Goal: Ask a question: Seek information or help from site administrators or community

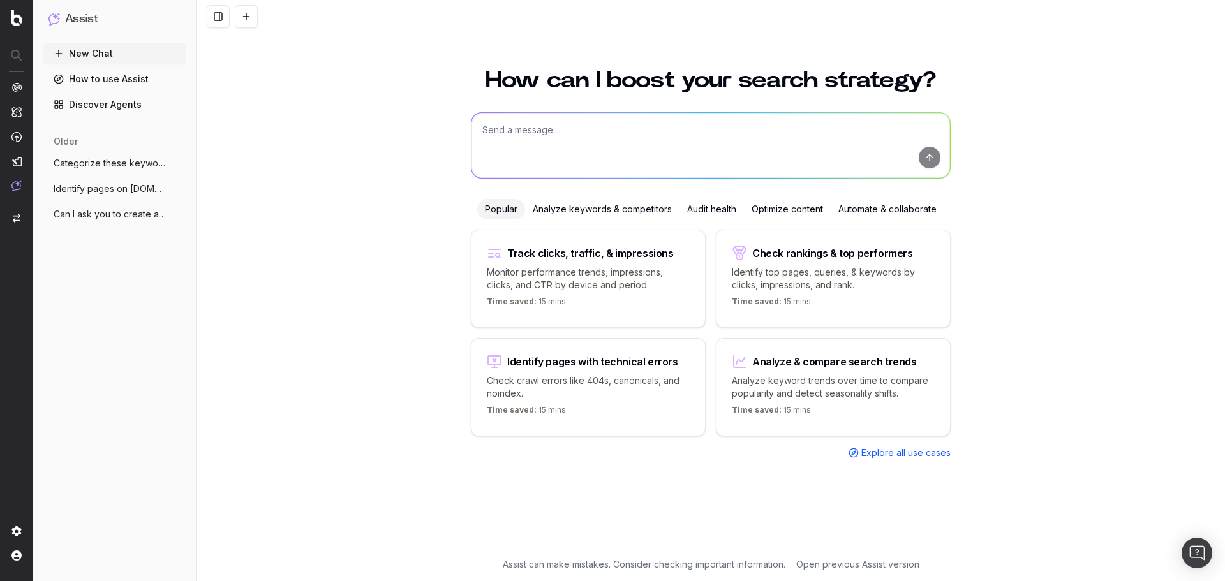
click at [577, 363] on div "Identify pages with technical errors" at bounding box center [592, 362] width 171 height 10
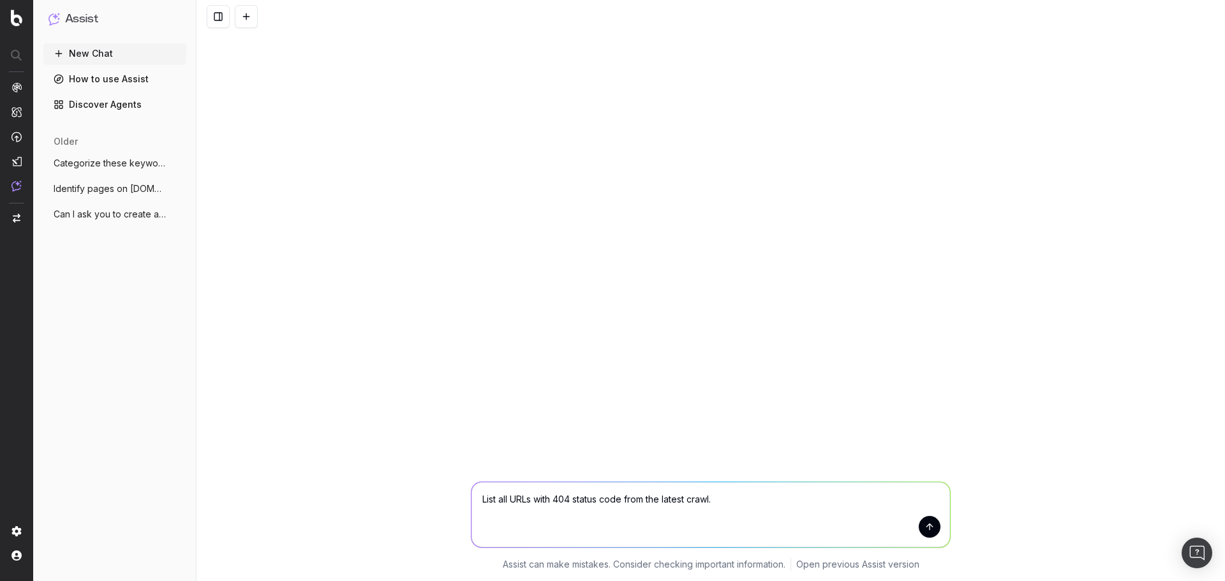
click at [931, 529] on button "submit" at bounding box center [930, 527] width 22 height 22
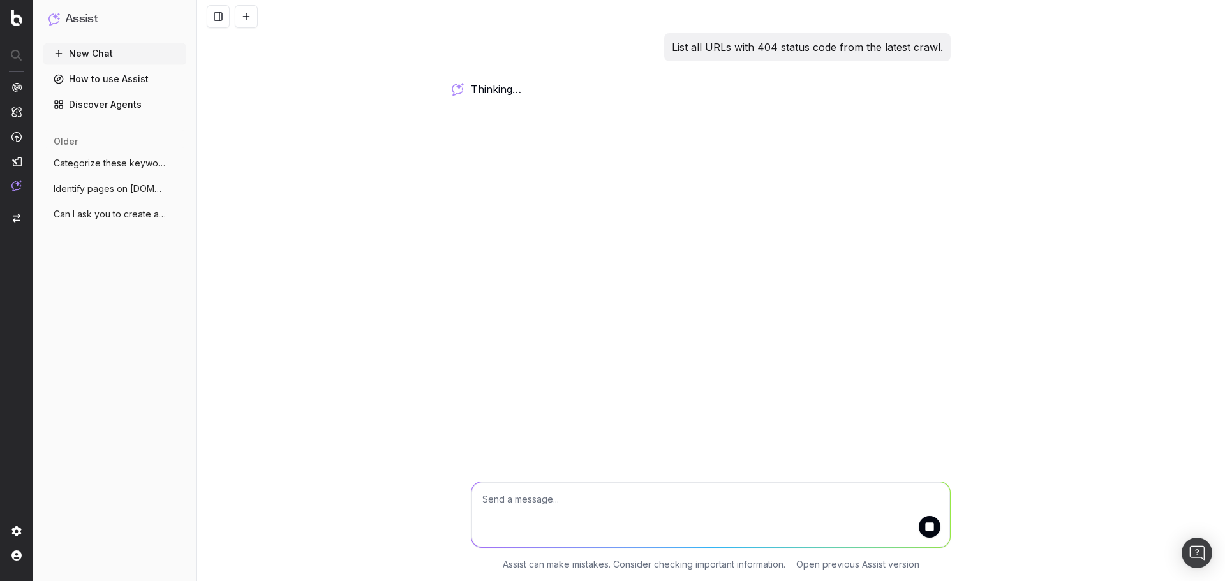
click at [355, 346] on div "List all URLs with 404 status code from the latest crawl. thinking … Assist can…" at bounding box center [710, 290] width 1028 height 581
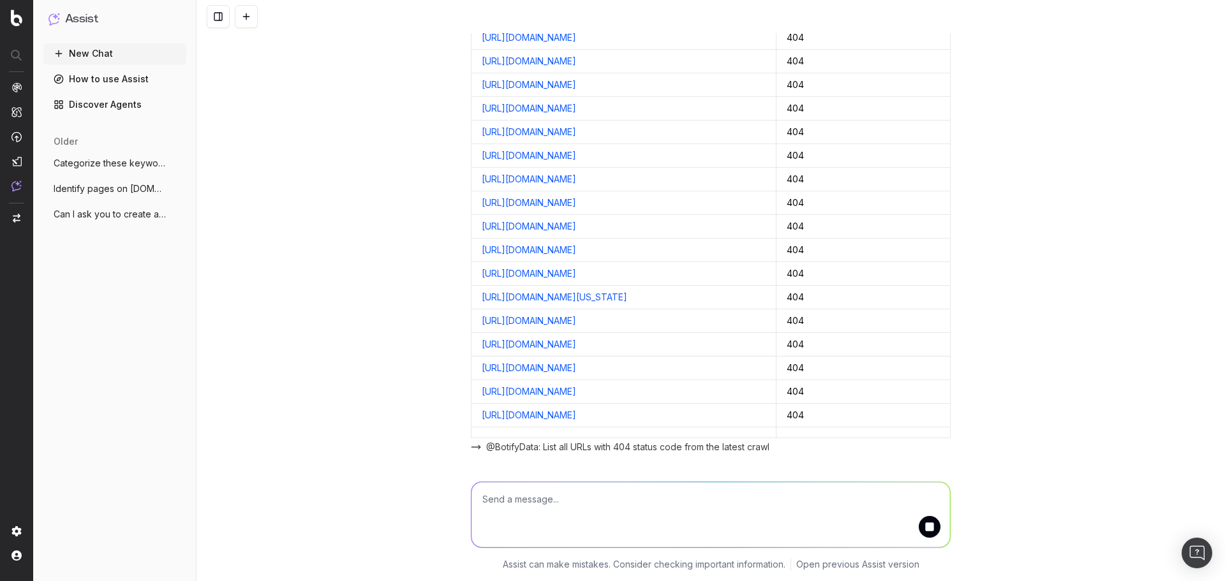
scroll to position [218, 0]
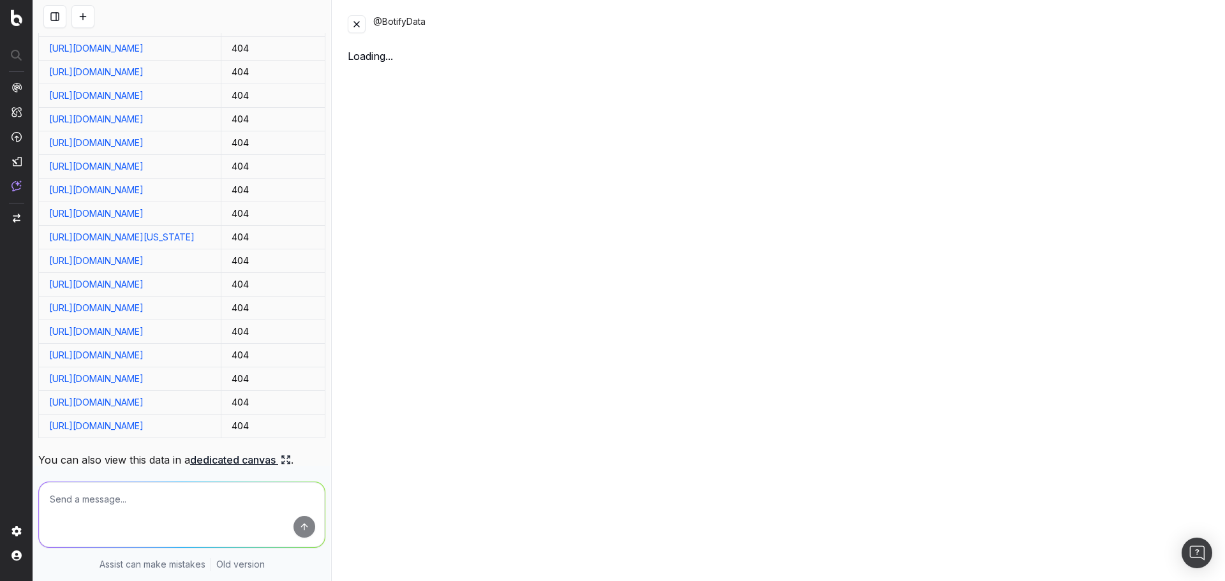
scroll to position [473, 0]
